Goal: Entertainment & Leisure: Consume media (video, audio)

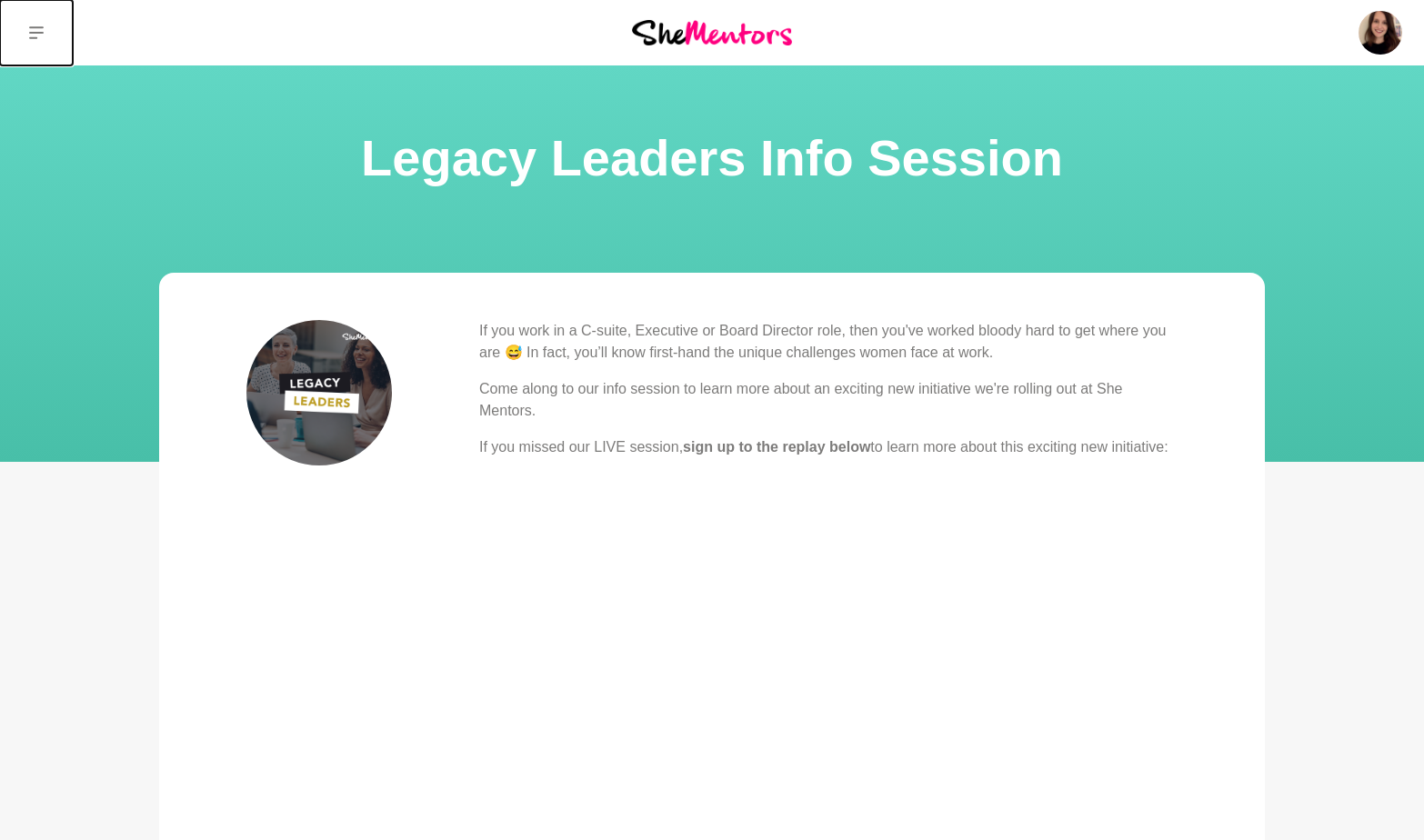
click at [29, 32] on icon at bounding box center [37, 33] width 15 height 13
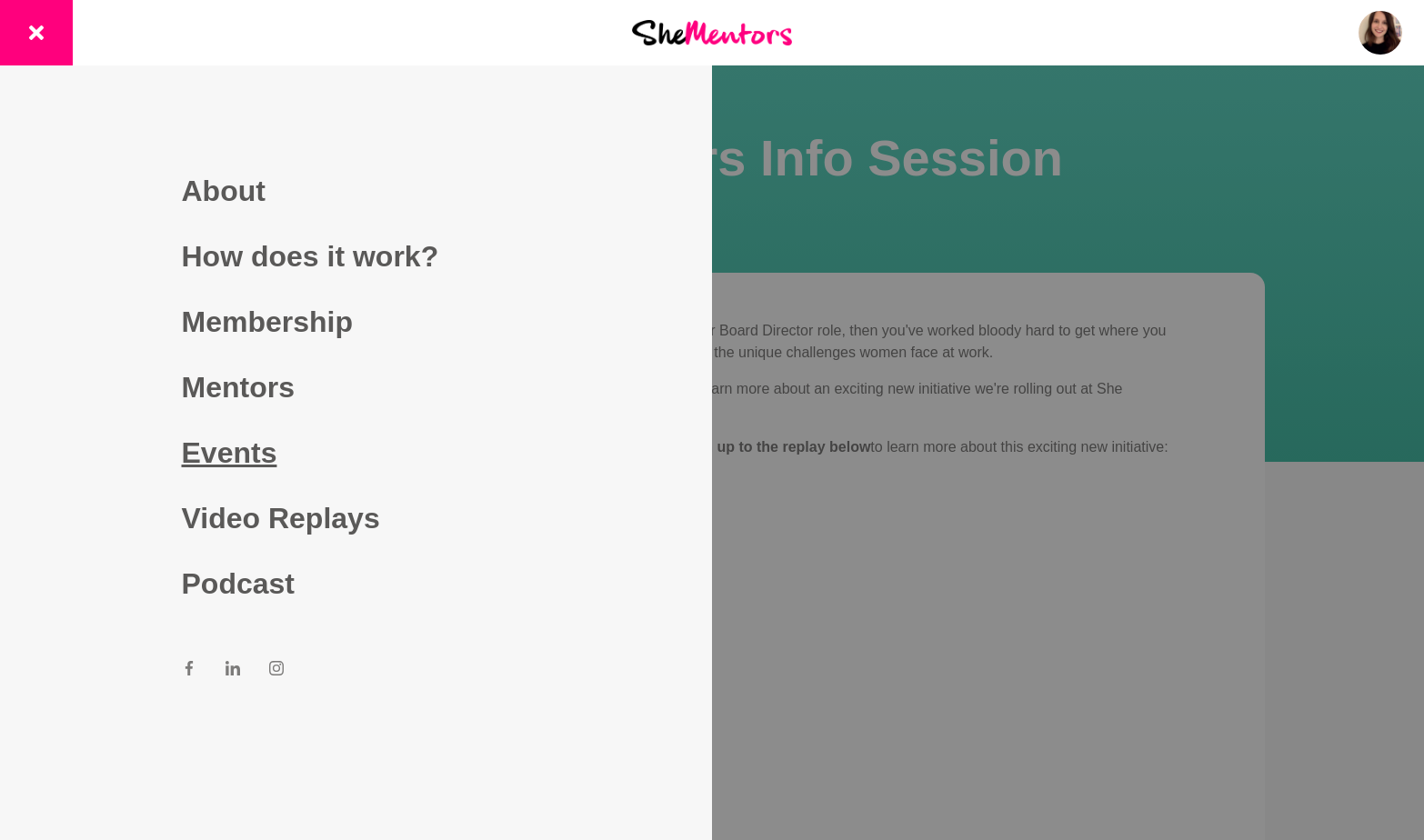
click at [225, 447] on link "Events" at bounding box center [356, 452] width 349 height 65
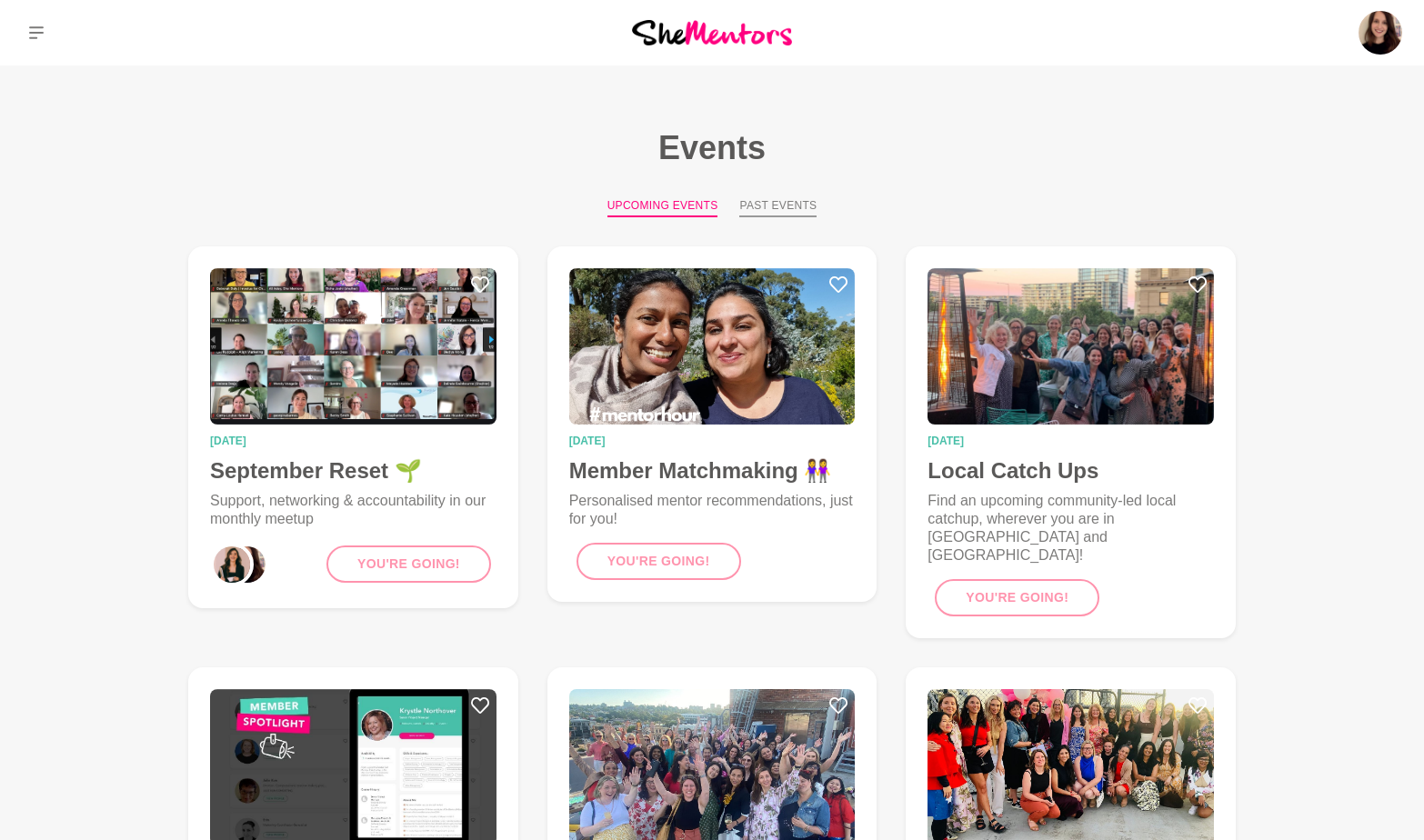
click at [789, 205] on button "Past Events" at bounding box center [778, 207] width 77 height 20
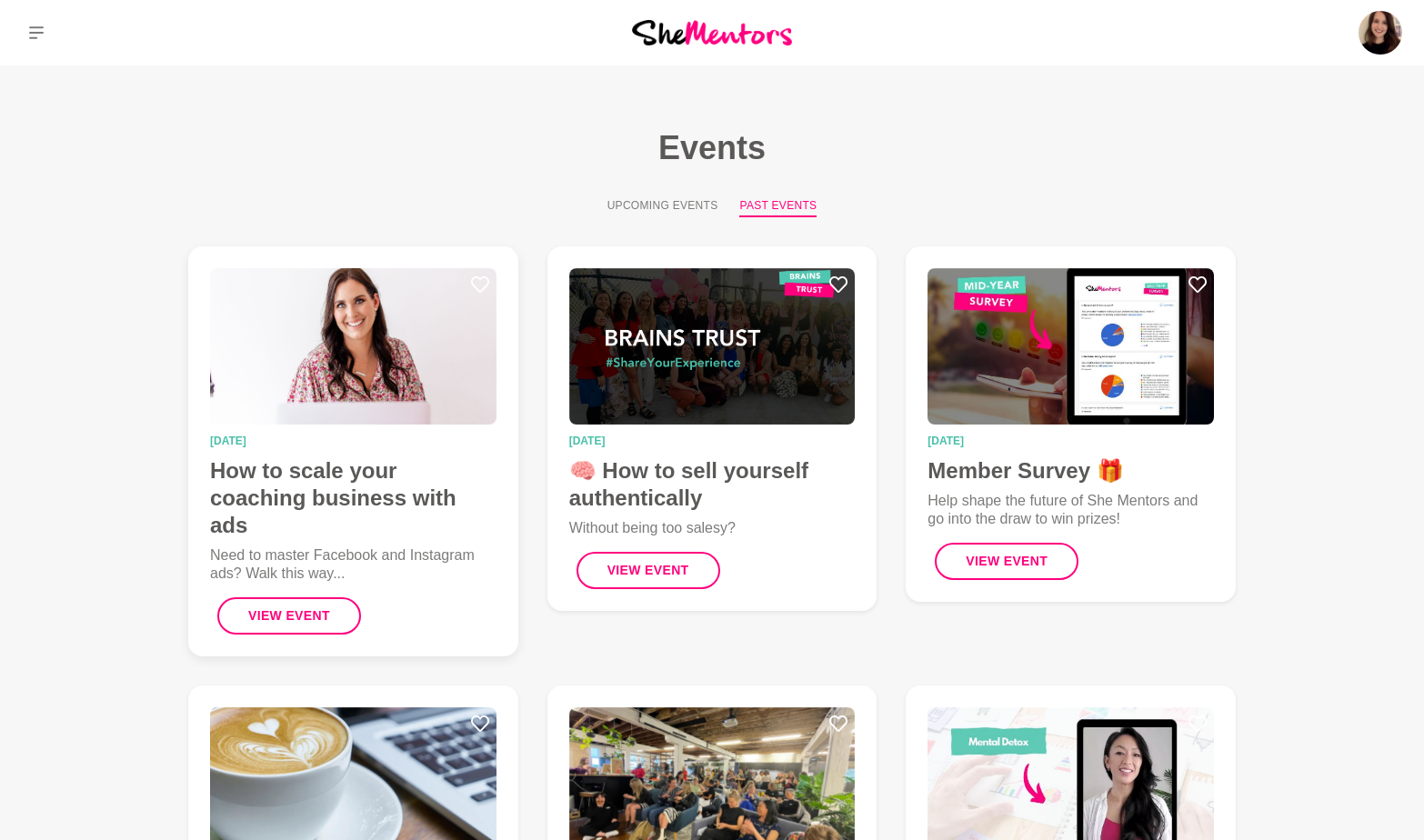
click at [455, 363] on img at bounding box center [353, 347] width 286 height 157
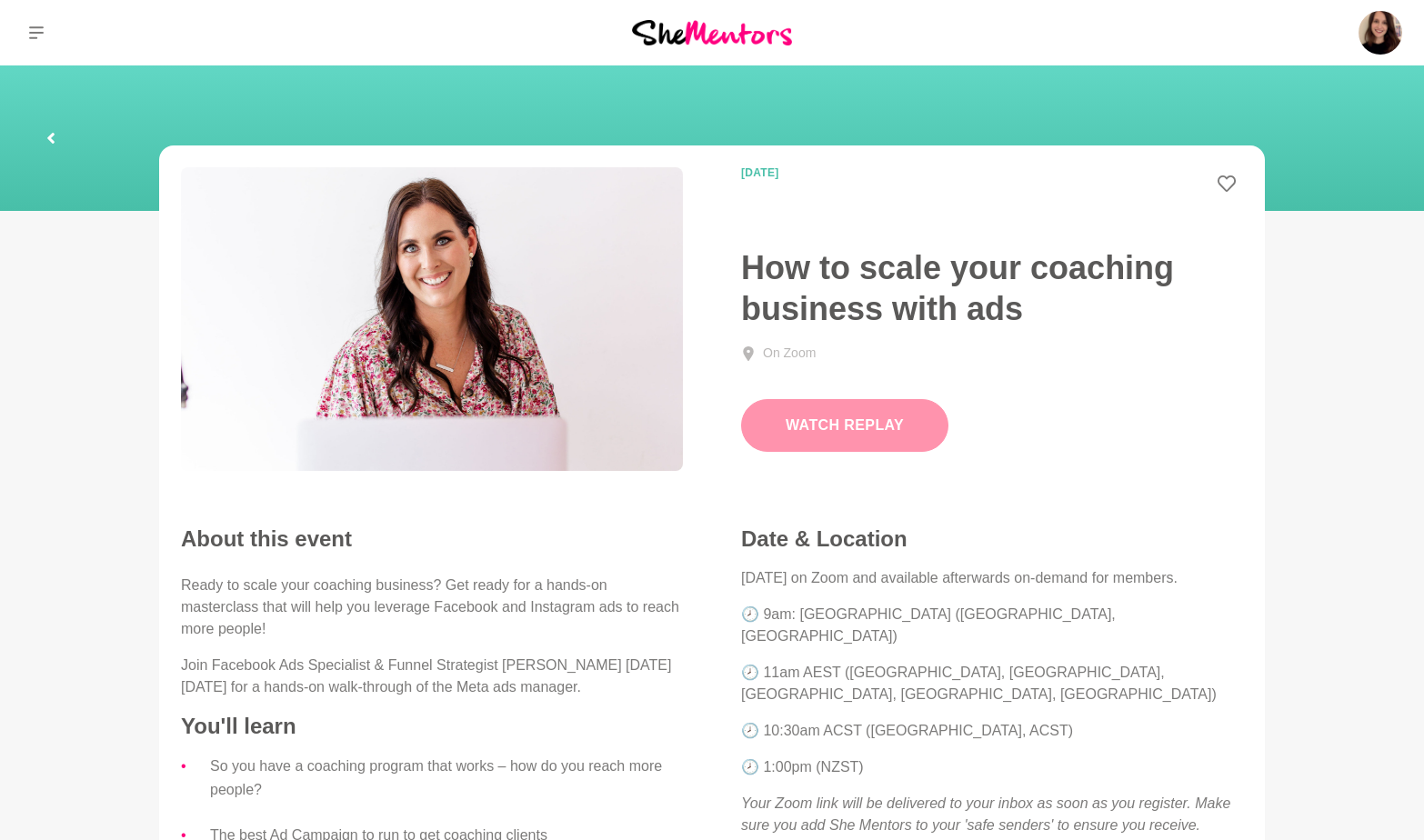
click at [827, 421] on button "Watch Replay" at bounding box center [844, 426] width 207 height 53
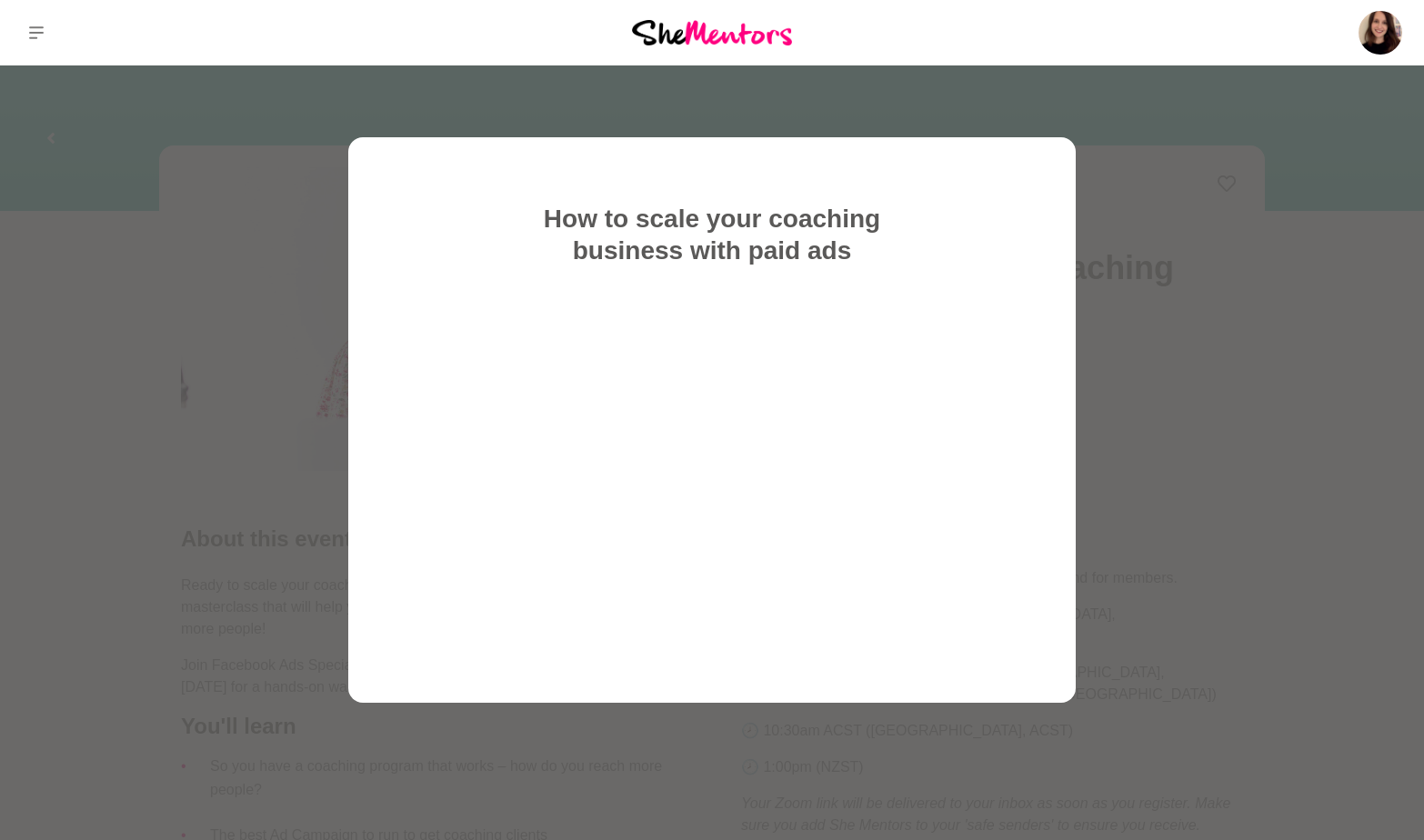
click at [237, 391] on div at bounding box center [712, 420] width 1424 height 840
